Goal: Information Seeking & Learning: Find specific fact

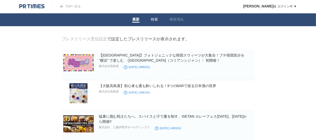
click at [156, 21] on link "検索" at bounding box center [154, 19] width 7 height 5
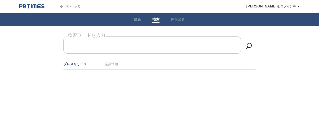
drag, startPoint x: 122, startPoint y: 39, endPoint x: 119, endPoint y: 41, distance: 4.2
click at [122, 37] on form "検索ワードを入力" at bounding box center [160, 37] width 192 height 0
click at [114, 46] on input "検索ワードを入力" at bounding box center [153, 45] width 178 height 17
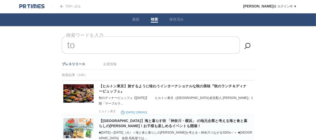
type input "t"
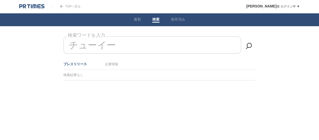
drag, startPoint x: 99, startPoint y: 45, endPoint x: 178, endPoint y: 53, distance: 78.9
click at [177, 53] on input "チューイー" at bounding box center [153, 45] width 178 height 17
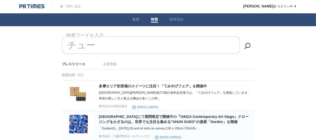
type input "チ"
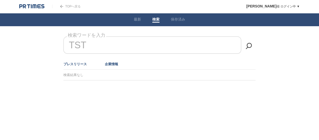
click at [116, 64] on link "企業情報" at bounding box center [111, 64] width 13 height 4
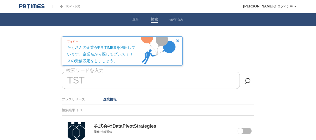
drag, startPoint x: 33, startPoint y: 81, endPoint x: 23, endPoint y: 80, distance: 9.6
paste input "TOKYO CHEWY"
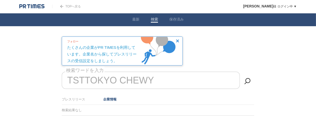
click at [85, 80] on input "TSTTOKYO CHEWY" at bounding box center [151, 80] width 178 height 17
click at [34, 64] on body "TOPへ戻る [PERSON_NAME] ログイン中 ▼ プレスリリース受信設定 フォロー 除外リスト アカウント設定 閲覧履歴 退会手続き PR TIMES…" at bounding box center [158, 70] width 316 height 141
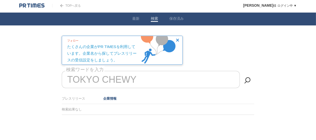
scroll to position [1, 0]
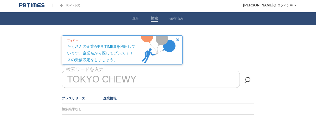
click at [71, 98] on link "プレスリリース" at bounding box center [73, 98] width 23 height 4
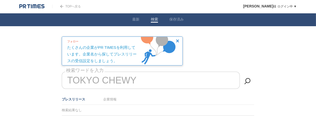
click at [153, 76] on input "TOKYO CHEWY" at bounding box center [151, 80] width 178 height 17
drag, startPoint x: 142, startPoint y: 81, endPoint x: 0, endPoint y: 79, distance: 142.2
click at [0, 79] on body "TOPへ戻る [PERSON_NAME] ログイン中 ▼ プレスリリース受信設定 フォロー 除外リスト アカウント設定 閲覧履歴 退会手続き PR TIMES…" at bounding box center [158, 70] width 316 height 141
drag, startPoint x: 67, startPoint y: 79, endPoint x: 152, endPoint y: 85, distance: 85.3
click at [186, 85] on input "TOKYO CHEWY" at bounding box center [151, 80] width 178 height 17
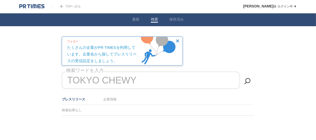
click at [144, 84] on input "TOKYO CHEWY" at bounding box center [151, 80] width 178 height 17
click at [130, 79] on input "TOKYO CHEWY" at bounding box center [151, 80] width 178 height 17
click at [101, 83] on input "TOKYO CHEWY" at bounding box center [151, 80] width 178 height 17
click at [75, 80] on input "TOKYO CHEWY" at bounding box center [151, 80] width 178 height 17
click at [68, 80] on input "TOKYO CHEWY" at bounding box center [151, 80] width 178 height 17
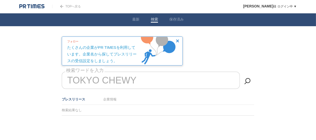
drag, startPoint x: 69, startPoint y: 80, endPoint x: 170, endPoint y: 81, distance: 101.0
click at [172, 80] on input "TOKYO CHEWY" at bounding box center [151, 80] width 178 height 17
type input "Y"
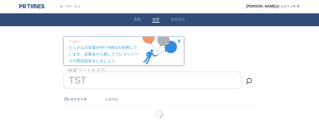
type input "TST"
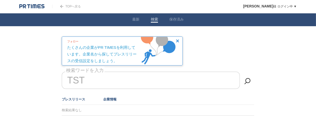
click at [110, 101] on link "企業情報" at bounding box center [109, 99] width 13 height 4
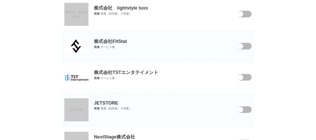
scroll to position [584, 0]
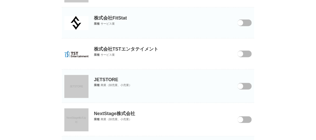
click at [83, 50] on link at bounding box center [76, 54] width 24 height 21
